Goal: Navigation & Orientation: Find specific page/section

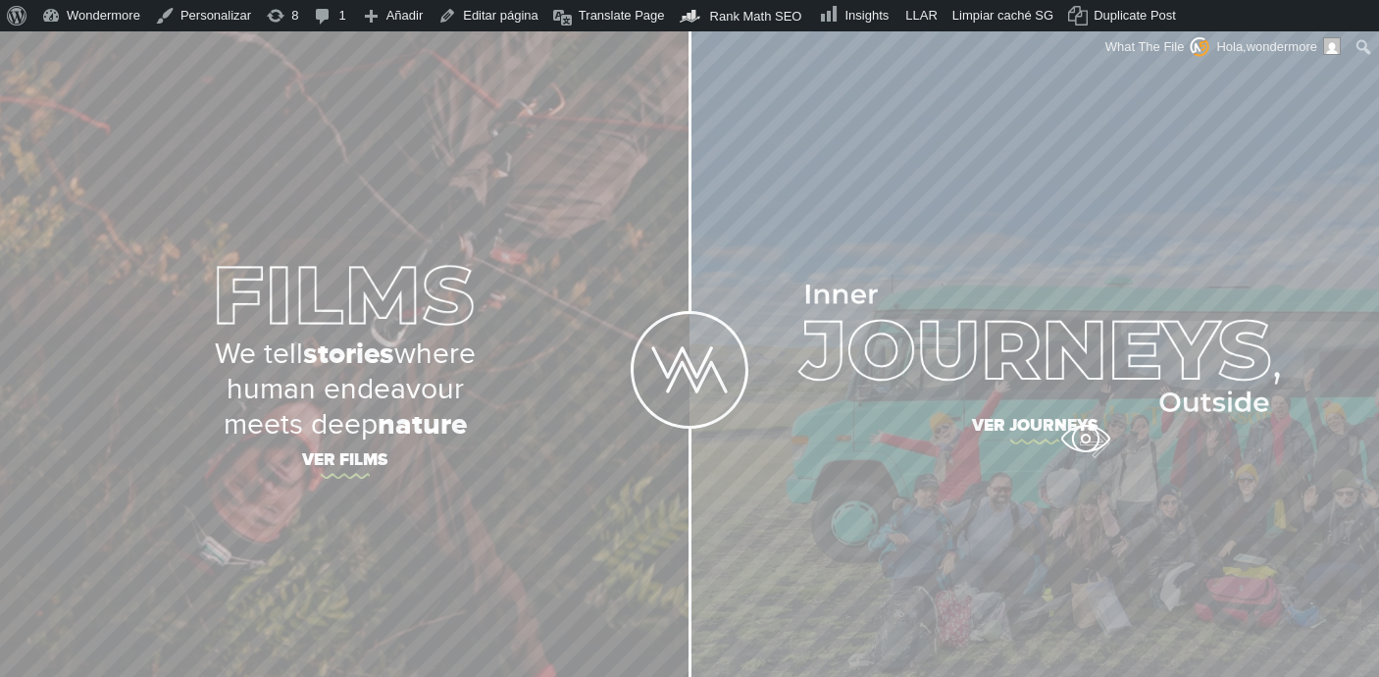
click at [1082, 451] on link "Ver journeys" at bounding box center [1033, 369] width 689 height 677
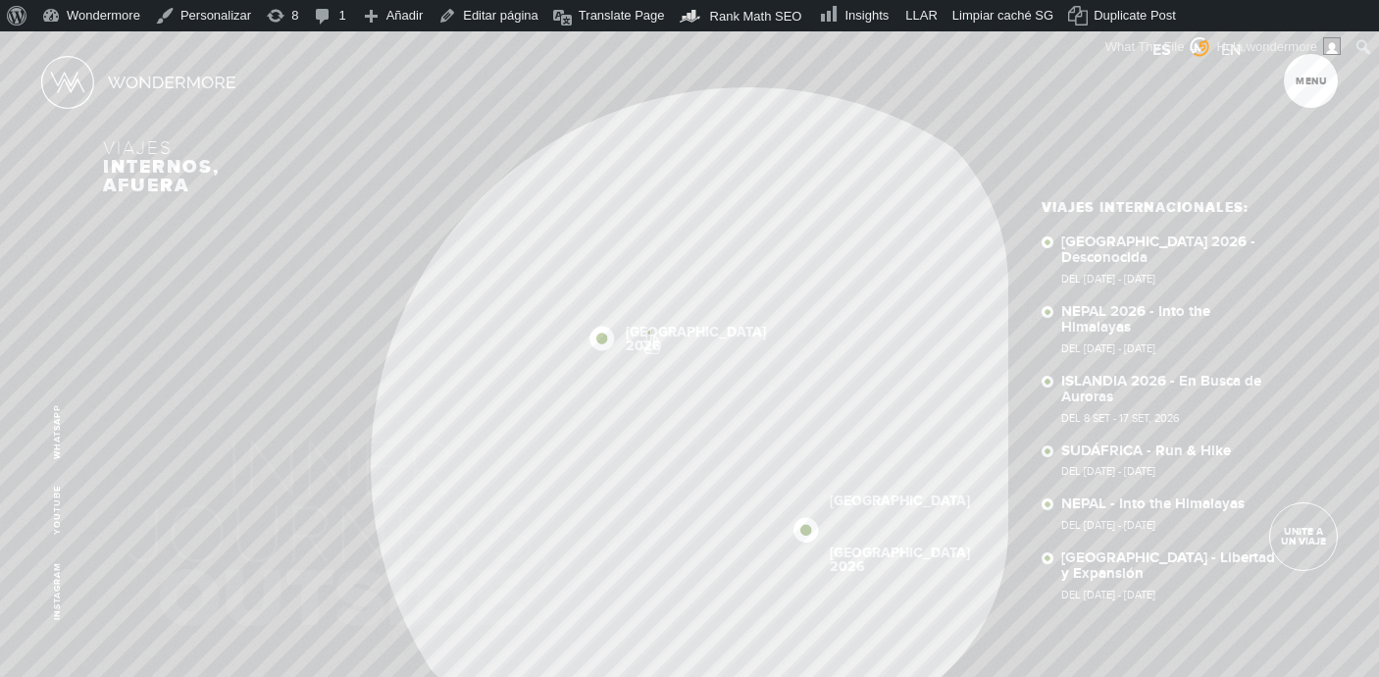
click at [649, 331] on link "ISLANDIA 2026" at bounding box center [696, 338] width 140 height 27
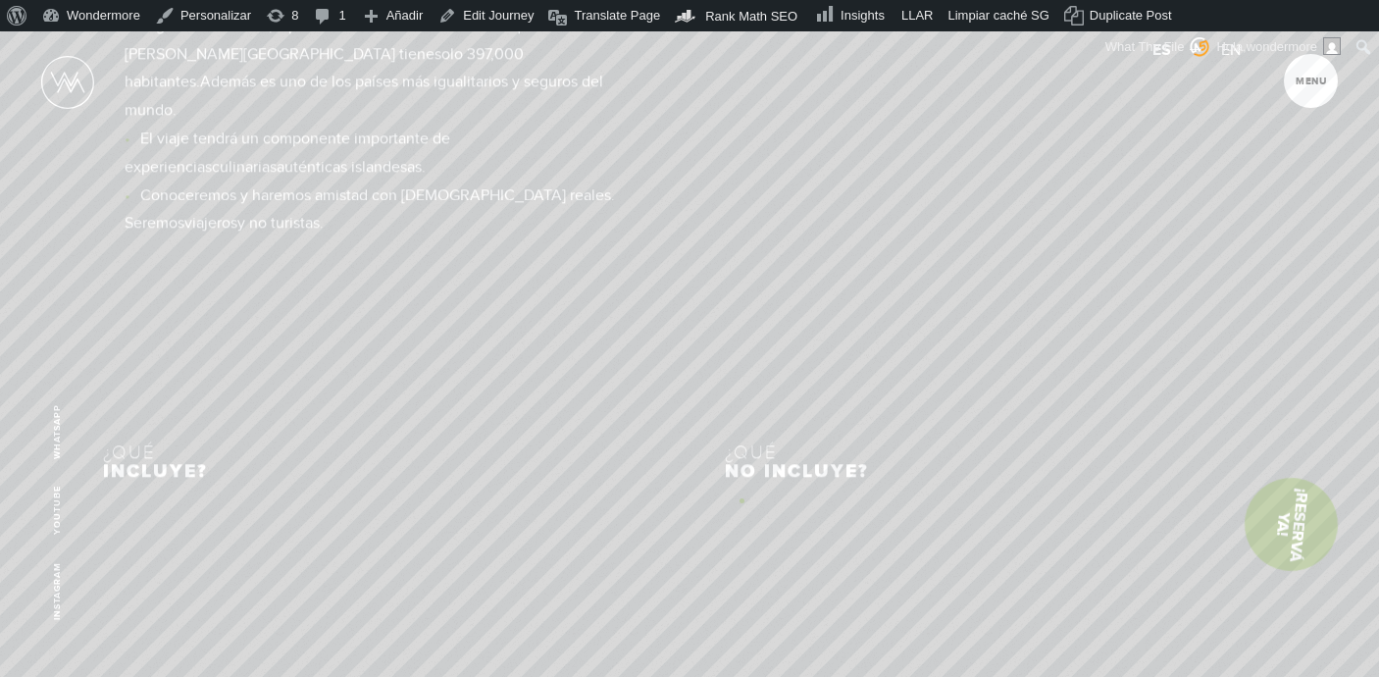
scroll to position [9382, 0]
